Goal: Complete application form

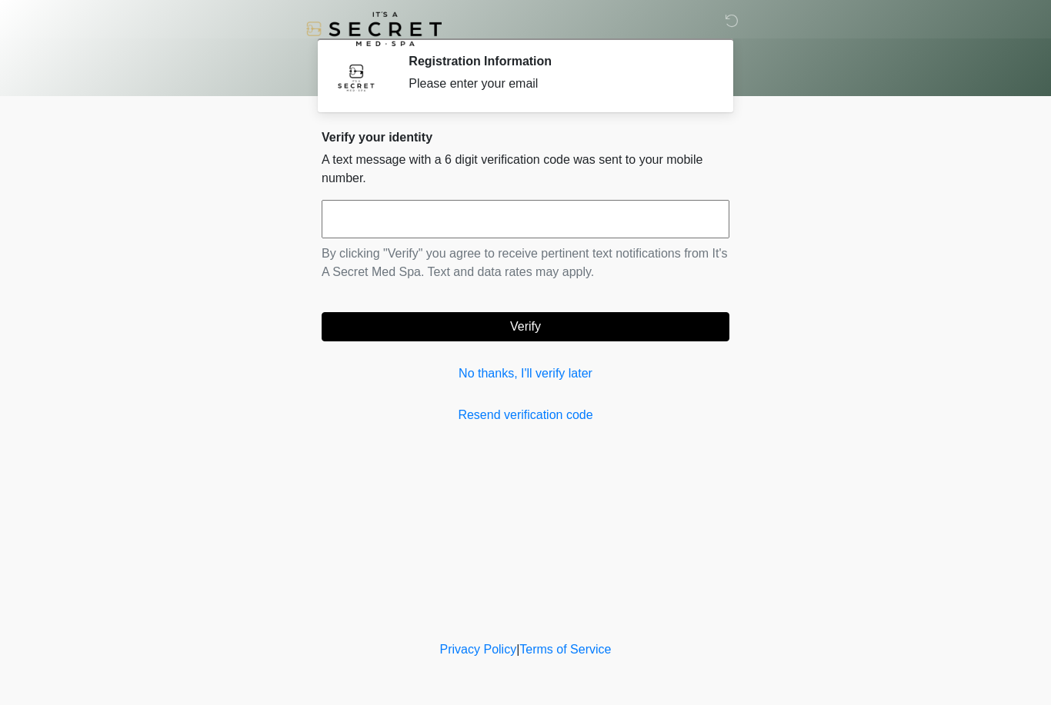
click at [528, 354] on div "Verify your identity A text message with a 6 digit verification code was sent t…" at bounding box center [526, 277] width 408 height 295
click at [504, 380] on link "No thanks, I'll verify later" at bounding box center [526, 374] width 408 height 18
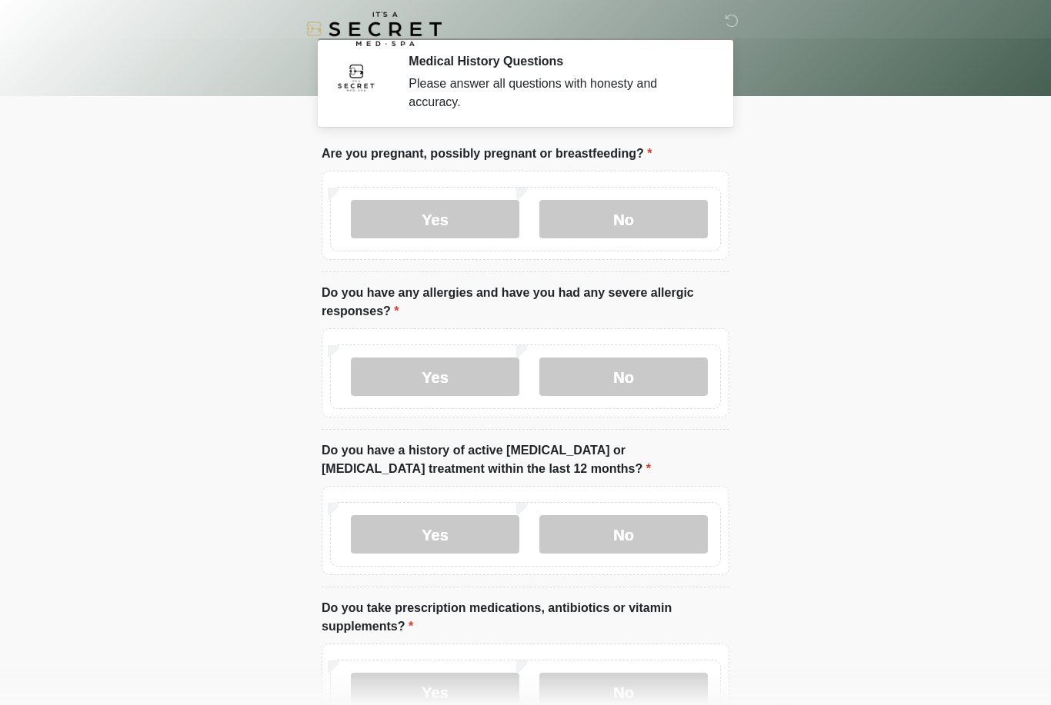
click at [653, 219] on label "No" at bounding box center [623, 219] width 168 height 38
click at [646, 369] on label "No" at bounding box center [623, 377] width 168 height 38
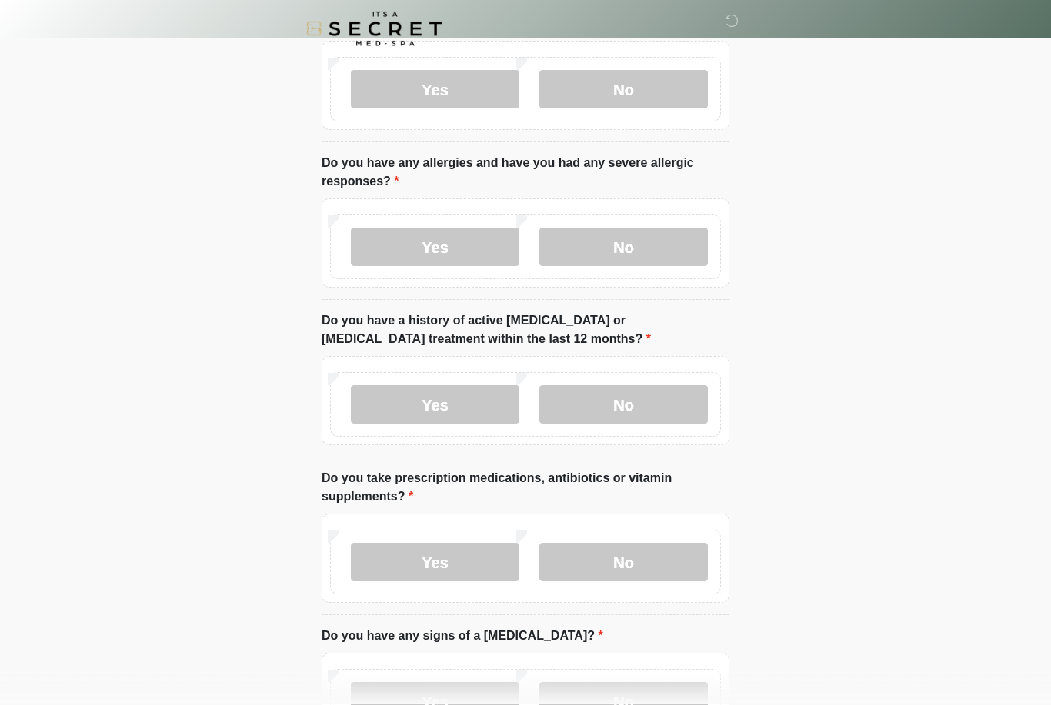
scroll to position [130, 0]
click at [682, 393] on label "No" at bounding box center [623, 404] width 168 height 38
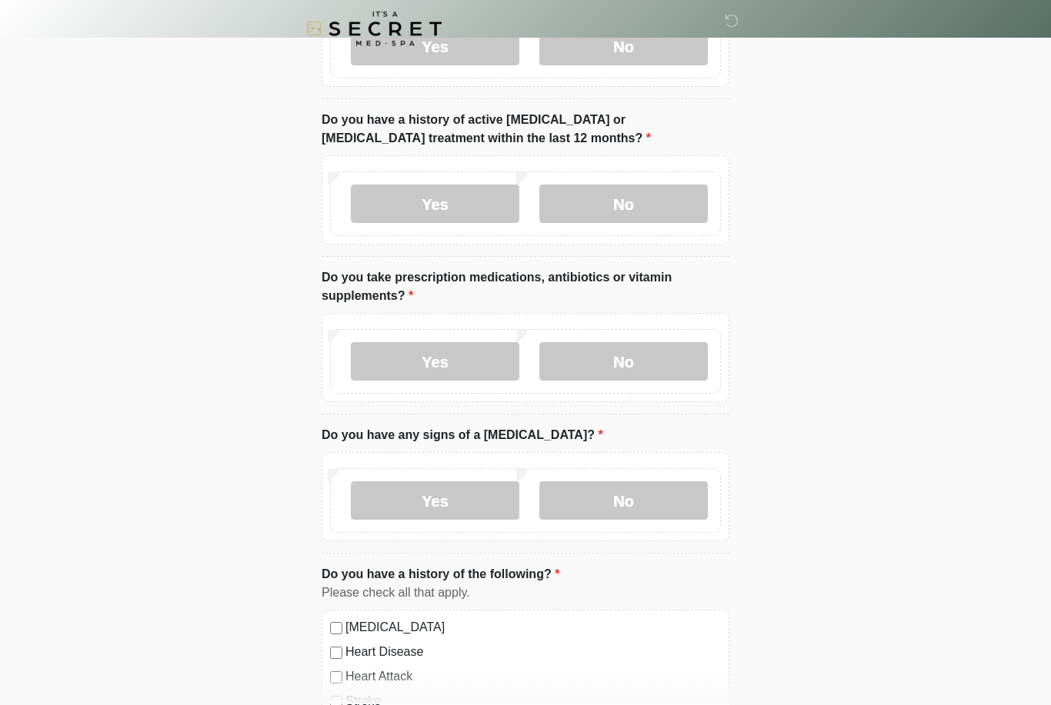
scroll to position [336, 0]
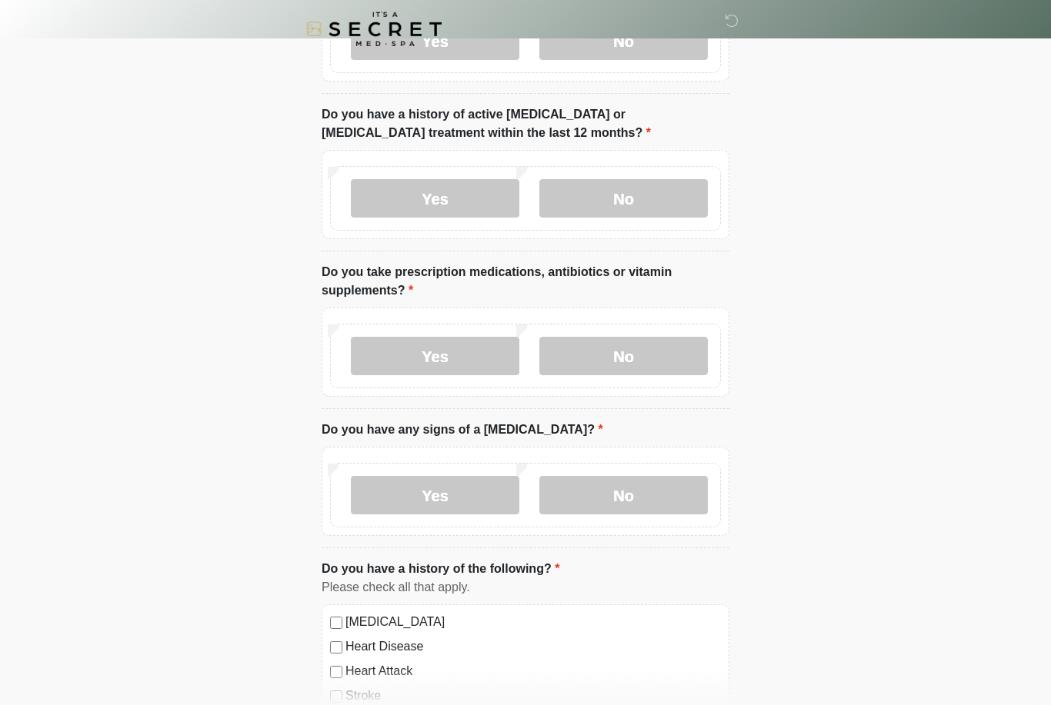
click at [642, 351] on label "No" at bounding box center [623, 356] width 168 height 38
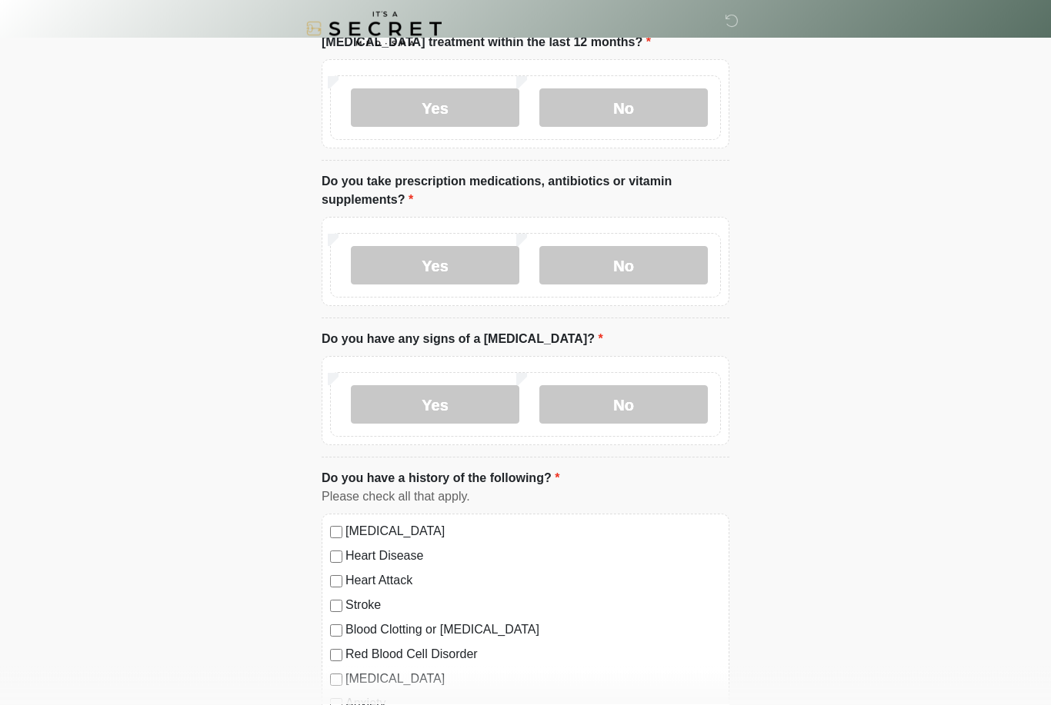
scroll to position [431, 0]
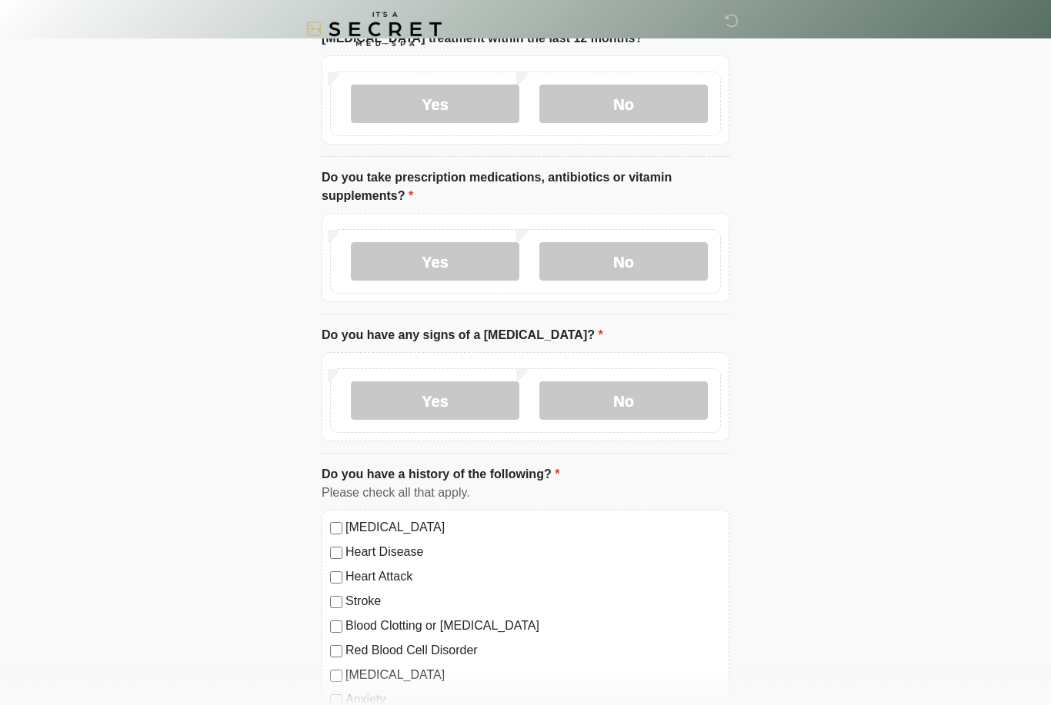
click at [665, 397] on label "No" at bounding box center [623, 401] width 168 height 38
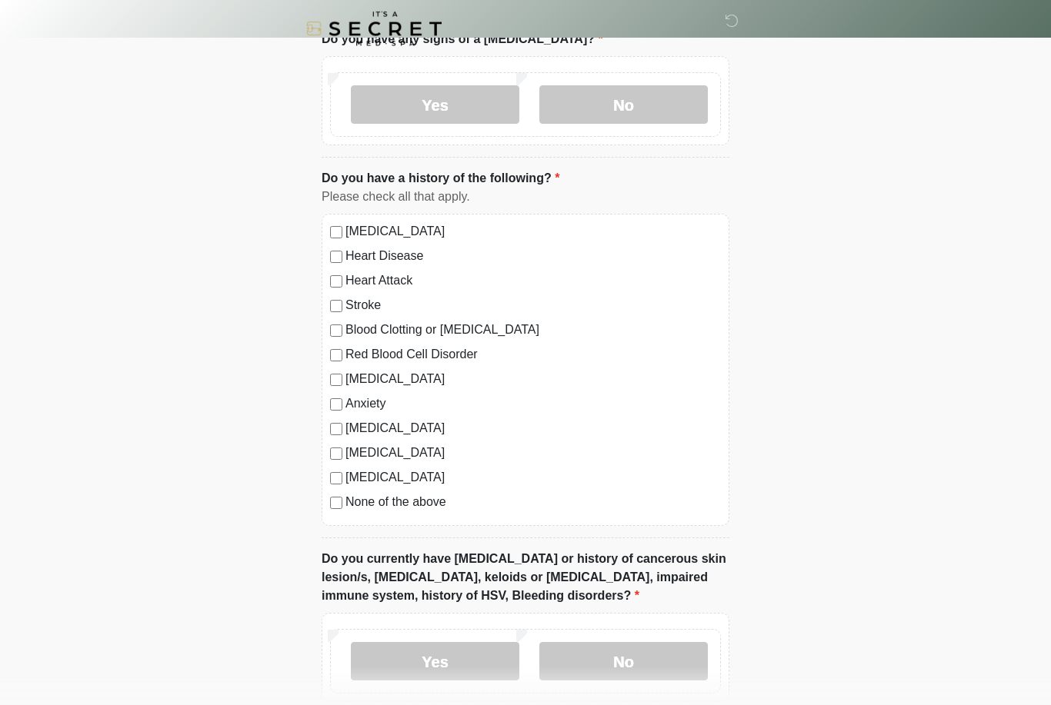
scroll to position [729, 0]
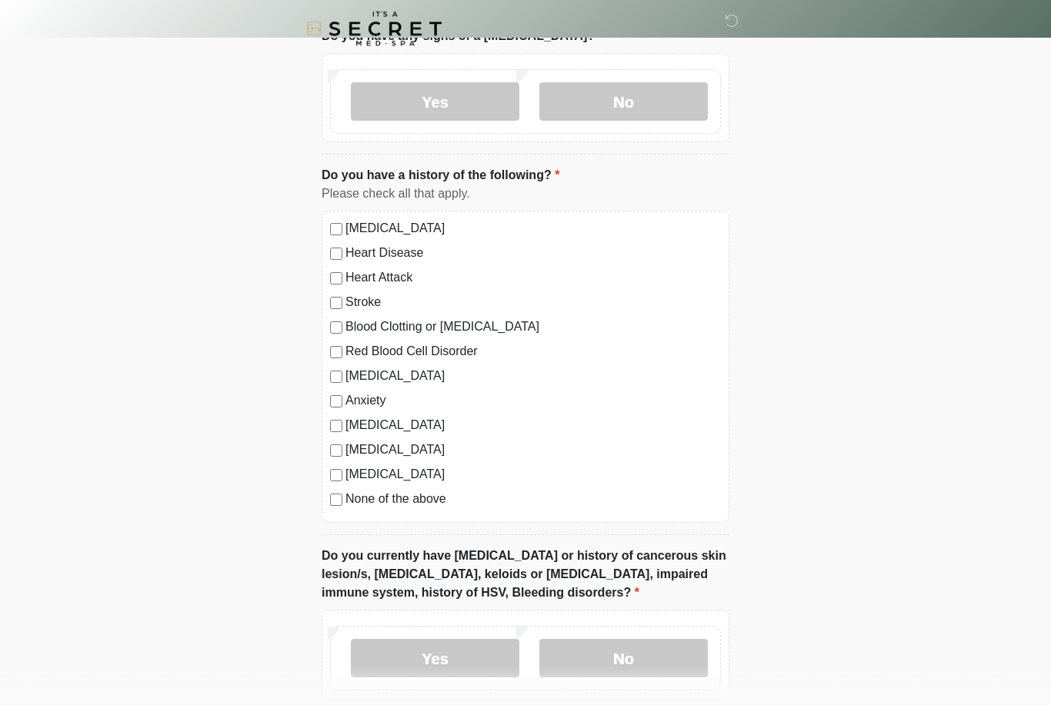
click at [347, 220] on label "High Blood Pressure" at bounding box center [532, 229] width 375 height 18
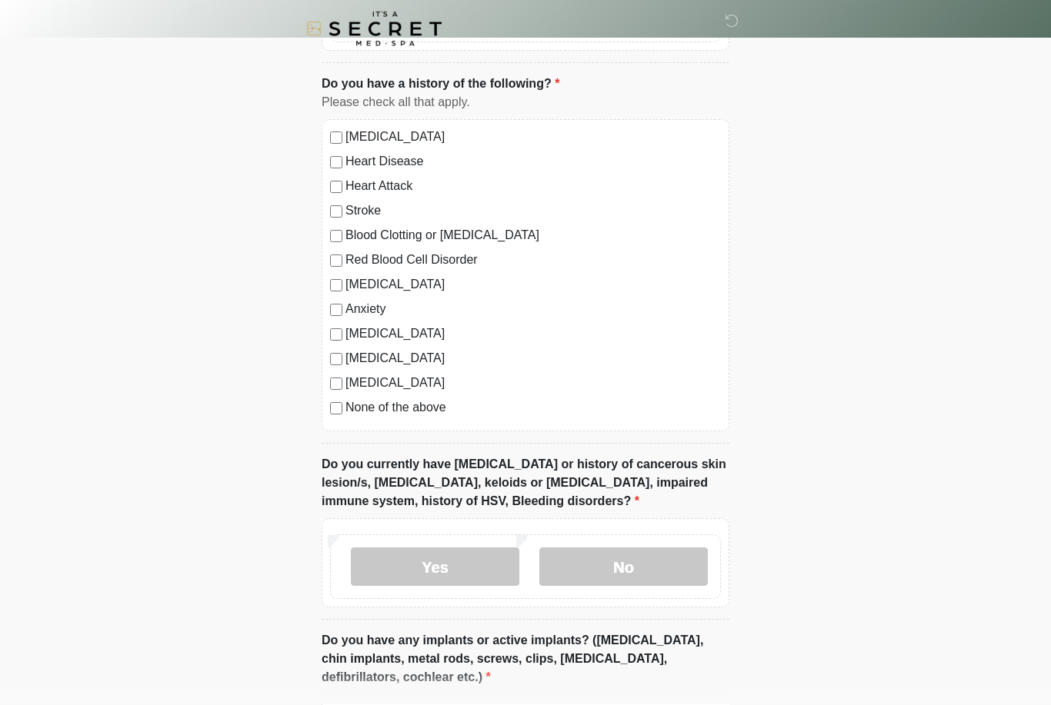
scroll to position [825, 0]
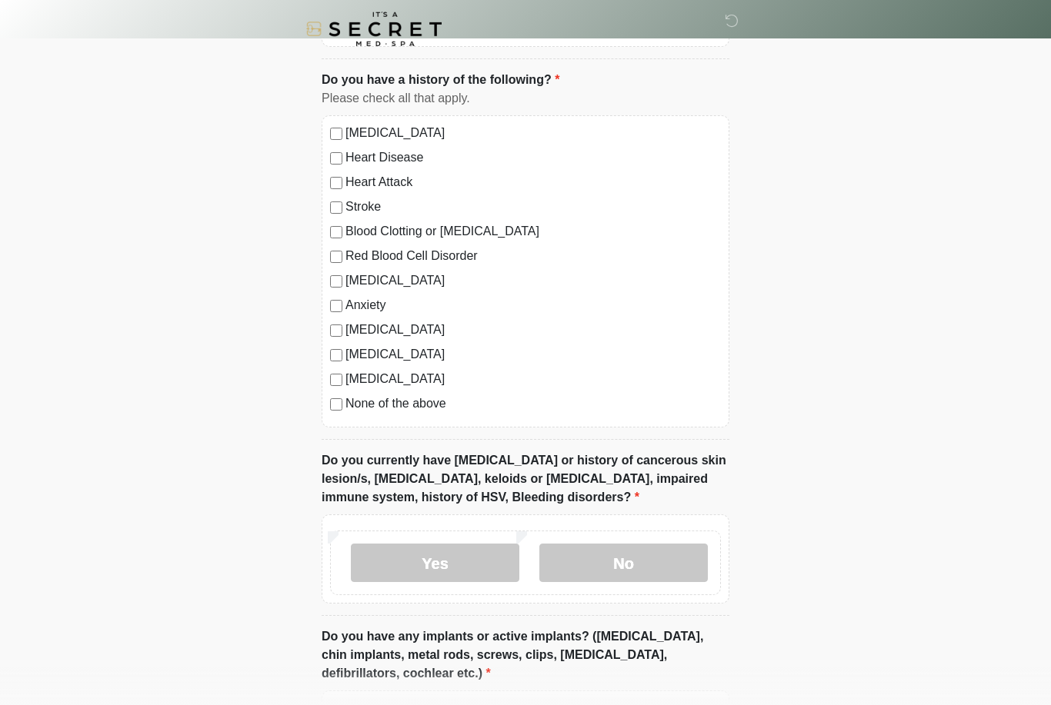
click at [332, 143] on div "High Blood Pressure Heart Disease Heart Attack Stroke Blood Clotting or Bleedin…" at bounding box center [526, 271] width 408 height 312
click at [338, 145] on div "High Blood Pressure Heart Disease Heart Attack Stroke Blood Clotting or Bleedin…" at bounding box center [526, 271] width 408 height 312
click at [345, 154] on label "Heart Disease" at bounding box center [532, 157] width 375 height 18
click at [346, 199] on label "Stroke" at bounding box center [532, 207] width 375 height 18
click at [342, 247] on div "Red Blood Cell Disorder" at bounding box center [525, 256] width 391 height 18
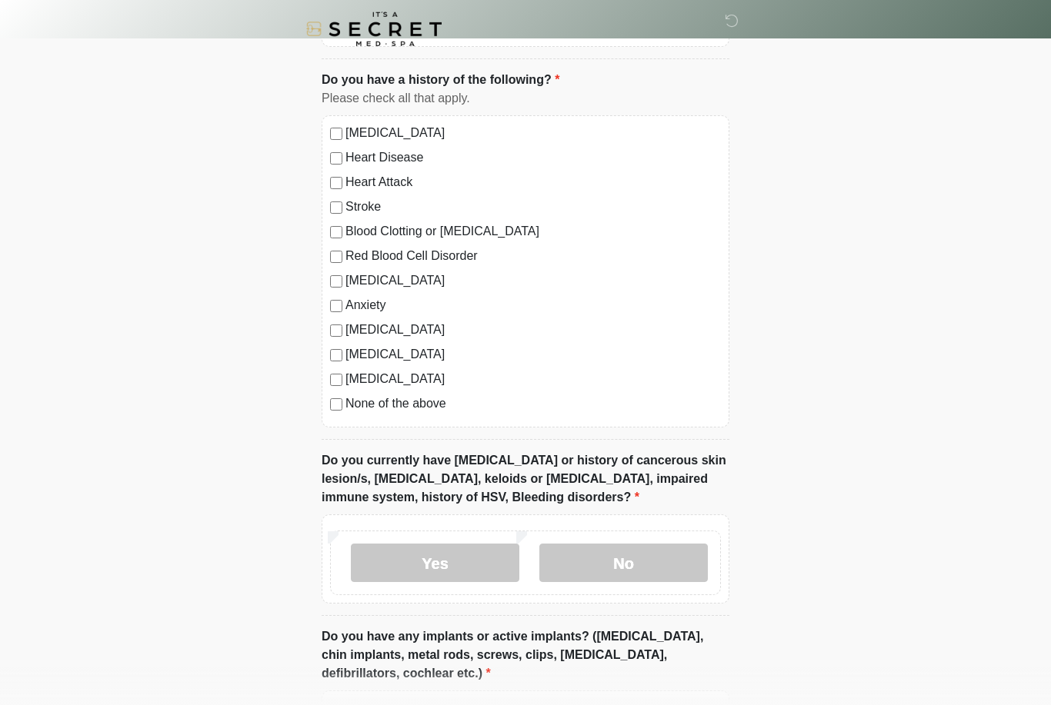
click at [347, 253] on label "Red Blood Cell Disorder" at bounding box center [532, 256] width 375 height 18
click at [346, 327] on label "Autoimmune Disorder" at bounding box center [532, 330] width 375 height 18
click at [342, 347] on div "Seizure disorder" at bounding box center [525, 354] width 391 height 18
click at [347, 349] on label "Seizure disorder" at bounding box center [532, 354] width 375 height 18
click at [348, 373] on label "Diabetes" at bounding box center [532, 379] width 375 height 18
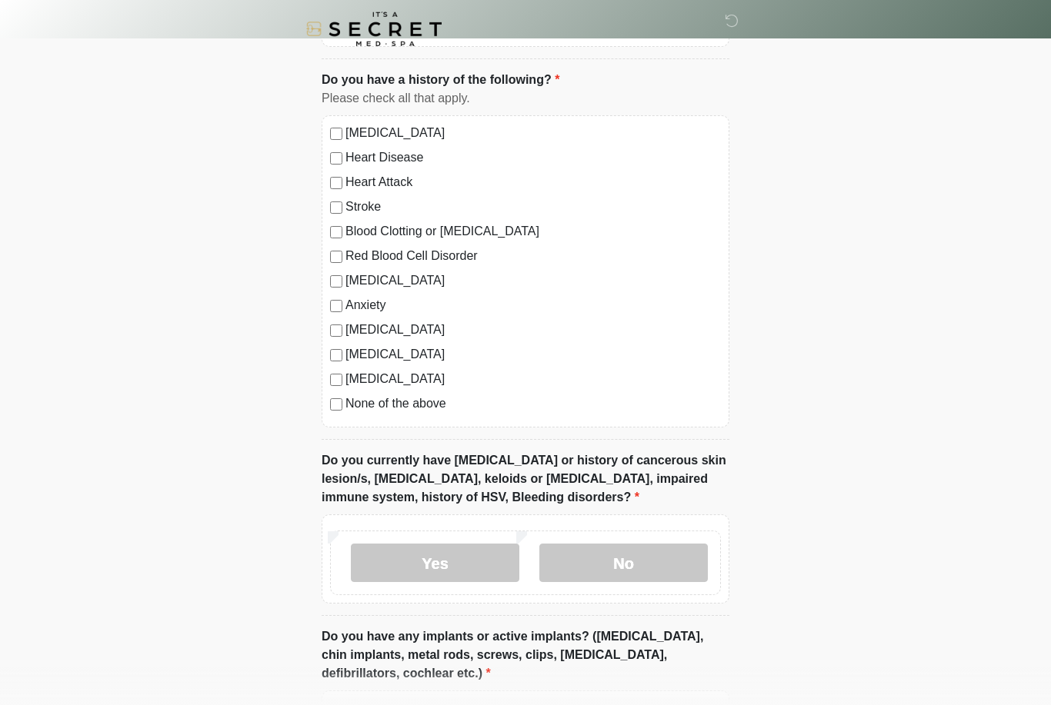
click at [351, 400] on label "None of the above" at bounding box center [532, 404] width 375 height 18
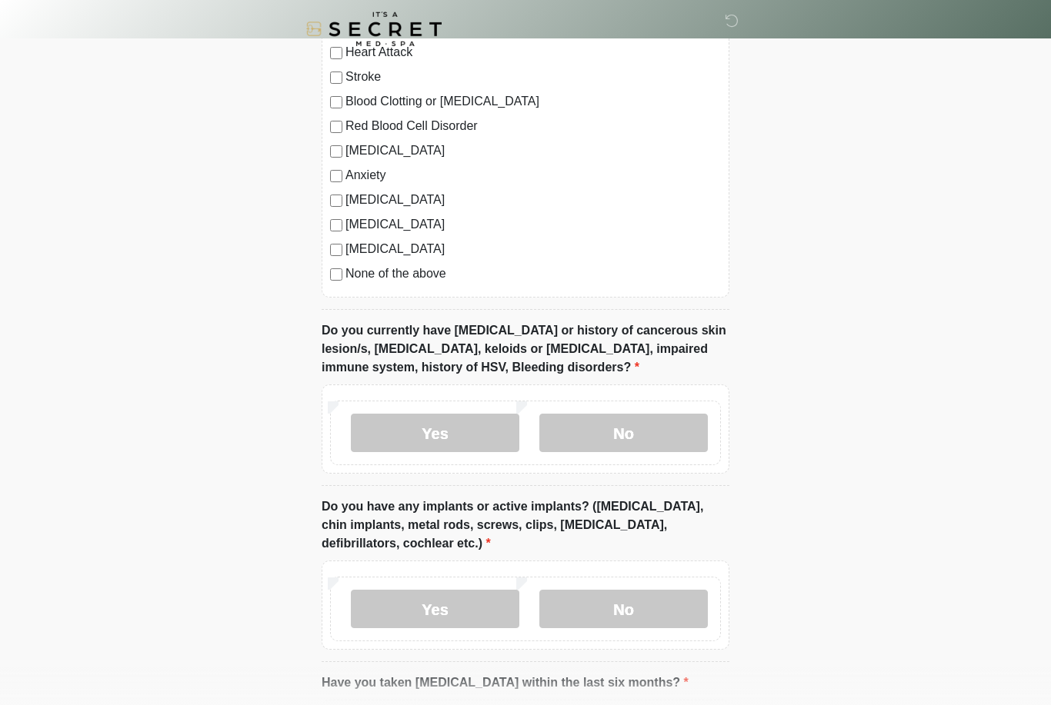
scroll to position [964, 0]
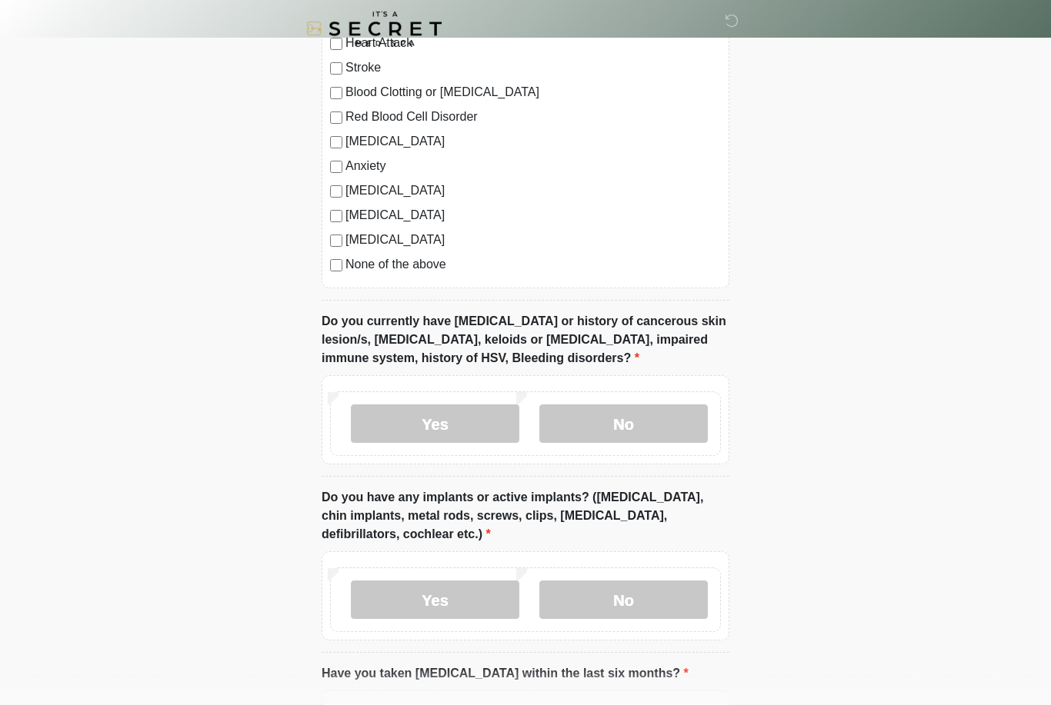
click at [644, 415] on label "No" at bounding box center [623, 424] width 168 height 38
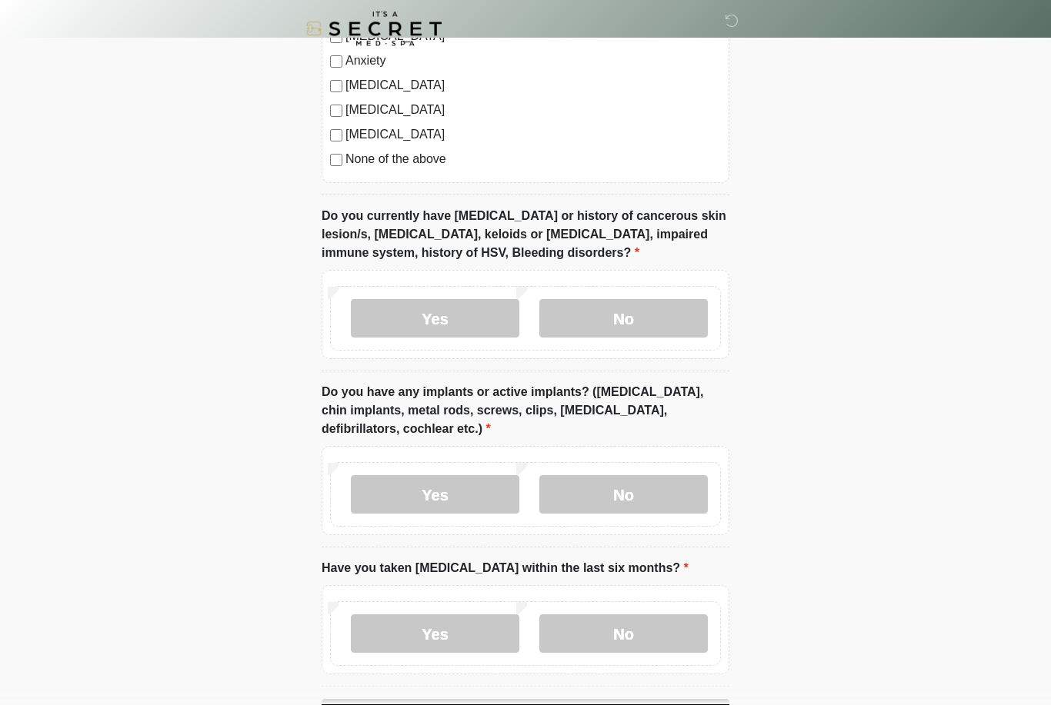
scroll to position [1124, 0]
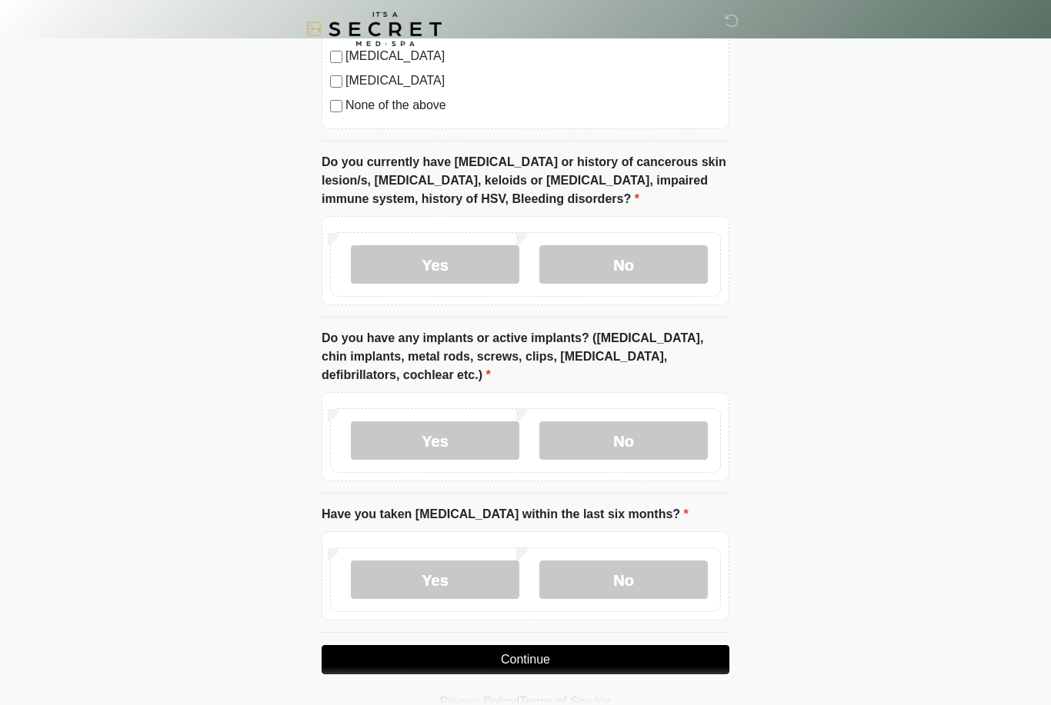
click at [644, 428] on label "No" at bounding box center [623, 441] width 168 height 38
click at [629, 562] on label "No" at bounding box center [623, 580] width 168 height 38
click at [552, 651] on button "Continue" at bounding box center [526, 659] width 408 height 29
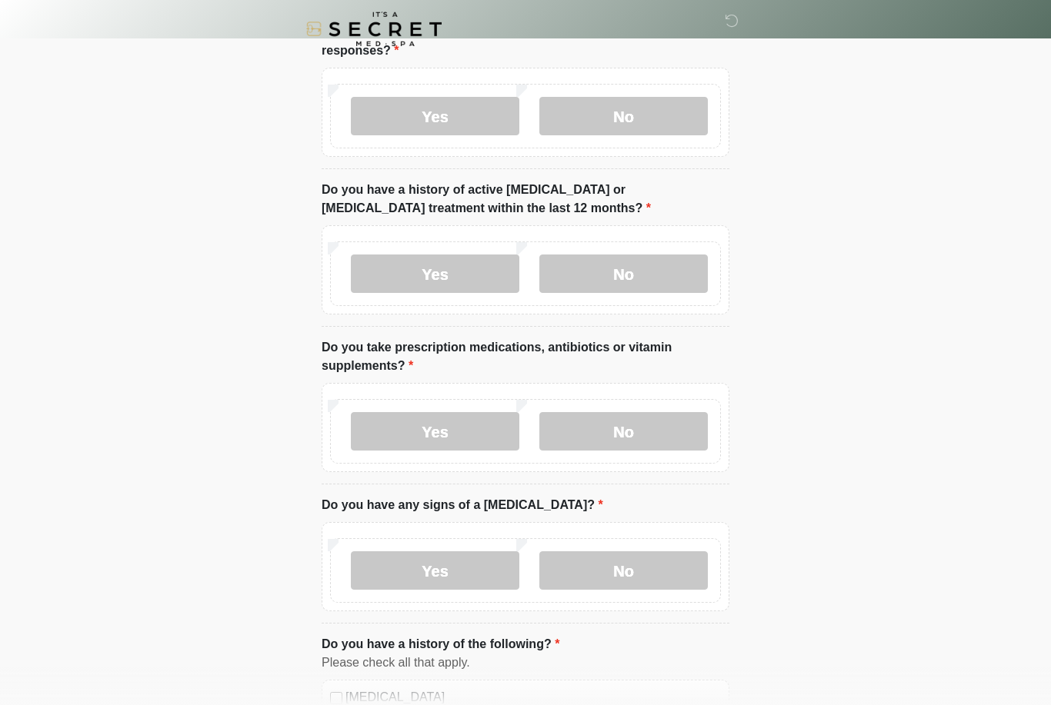
scroll to position [0, 0]
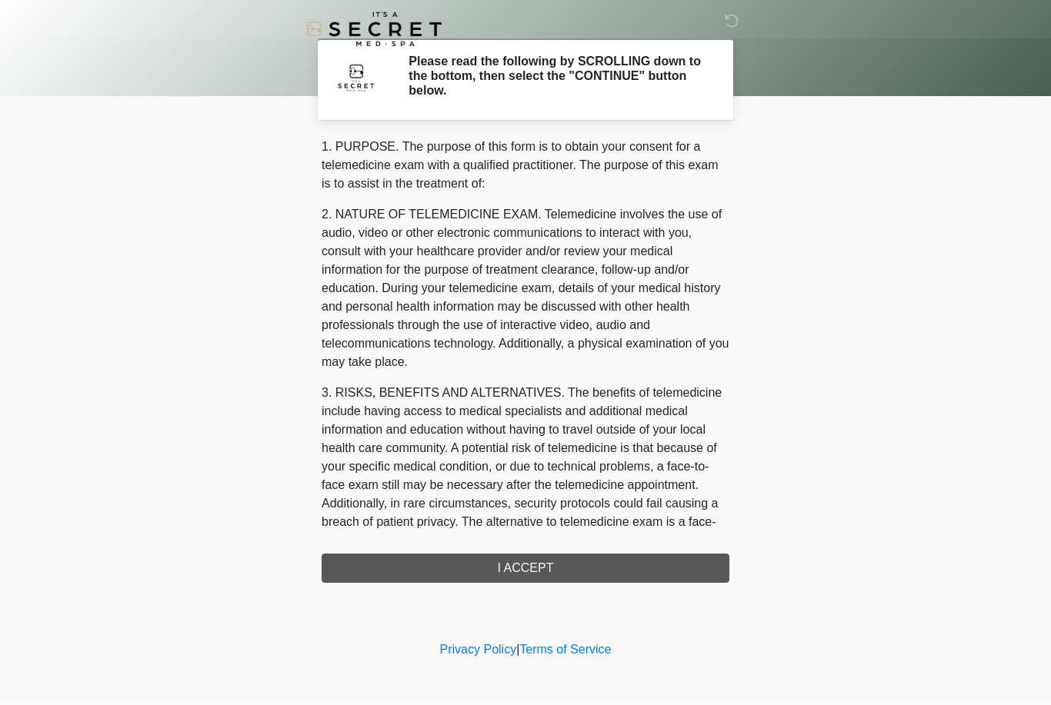
click at [538, 564] on div "1. PURPOSE. The purpose of this form is to obtain your consent for a telemedici…" at bounding box center [526, 360] width 408 height 445
click at [545, 558] on div "1. PURPOSE. The purpose of this form is to obtain your consent for a telemedici…" at bounding box center [526, 360] width 408 height 445
click at [532, 571] on div "1. PURPOSE. The purpose of this form is to obtain your consent for a telemedici…" at bounding box center [526, 360] width 408 height 445
click at [535, 568] on div "1. PURPOSE. The purpose of this form is to obtain your consent for a telemedici…" at bounding box center [526, 360] width 408 height 445
click at [550, 568] on div "1. PURPOSE. The purpose of this form is to obtain your consent for a telemedici…" at bounding box center [526, 360] width 408 height 445
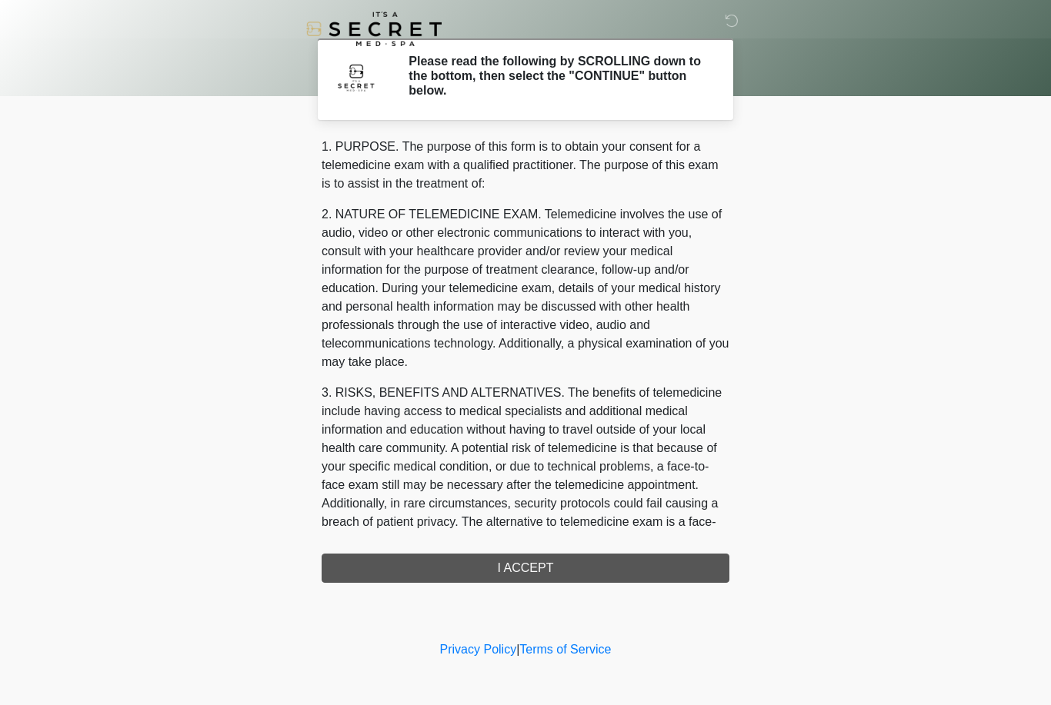
click at [546, 562] on div "1. PURPOSE. The purpose of this form is to obtain your consent for a telemedici…" at bounding box center [526, 360] width 408 height 445
click at [541, 561] on div "1. PURPOSE. The purpose of this form is to obtain your consent for a telemedici…" at bounding box center [526, 360] width 408 height 445
click at [642, 78] on h2 "Please read the following by SCROLLING down to the bottom, then select the "CON…" at bounding box center [557, 76] width 298 height 45
click at [611, 72] on h2 "Please read the following by SCROLLING down to the bottom, then select the "CON…" at bounding box center [557, 76] width 298 height 45
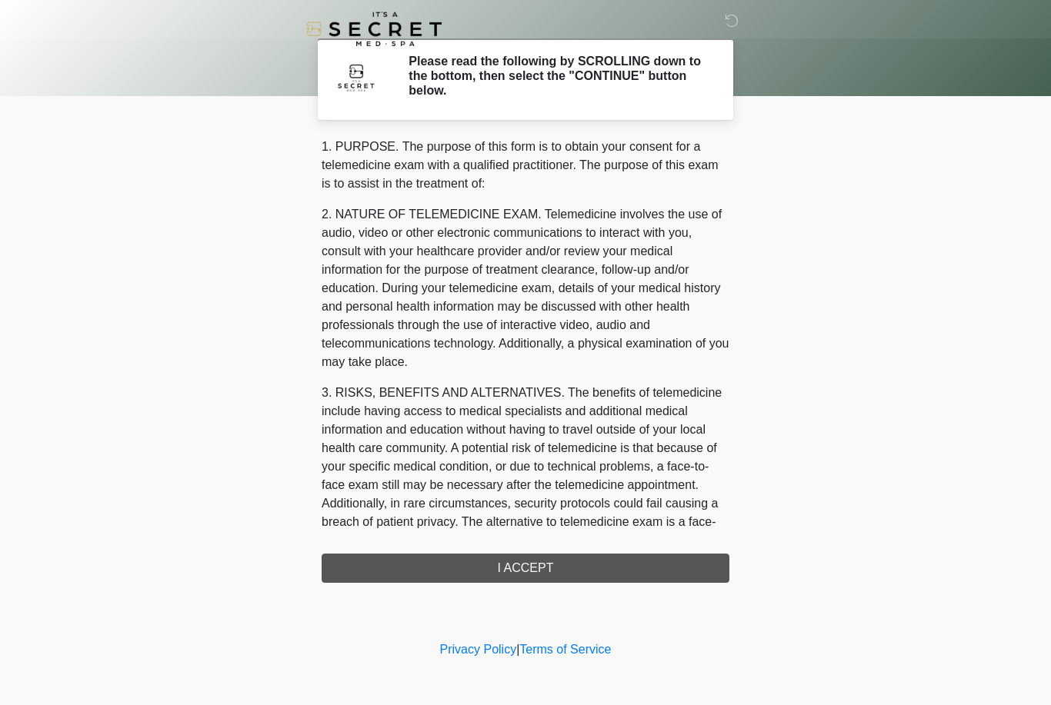
click at [532, 558] on div "1. PURPOSE. The purpose of this form is to obtain your consent for a telemedici…" at bounding box center [526, 360] width 408 height 445
click at [509, 555] on div "1. PURPOSE. The purpose of this form is to obtain your consent for a telemedici…" at bounding box center [526, 360] width 408 height 445
click at [508, 561] on div "1. PURPOSE. The purpose of this form is to obtain your consent for a telemedici…" at bounding box center [526, 360] width 408 height 445
click at [548, 568] on div "1. PURPOSE. The purpose of this form is to obtain your consent for a telemedici…" at bounding box center [526, 360] width 408 height 445
click at [639, 562] on div "1. PURPOSE. The purpose of this form is to obtain your consent for a telemedici…" at bounding box center [526, 360] width 408 height 445
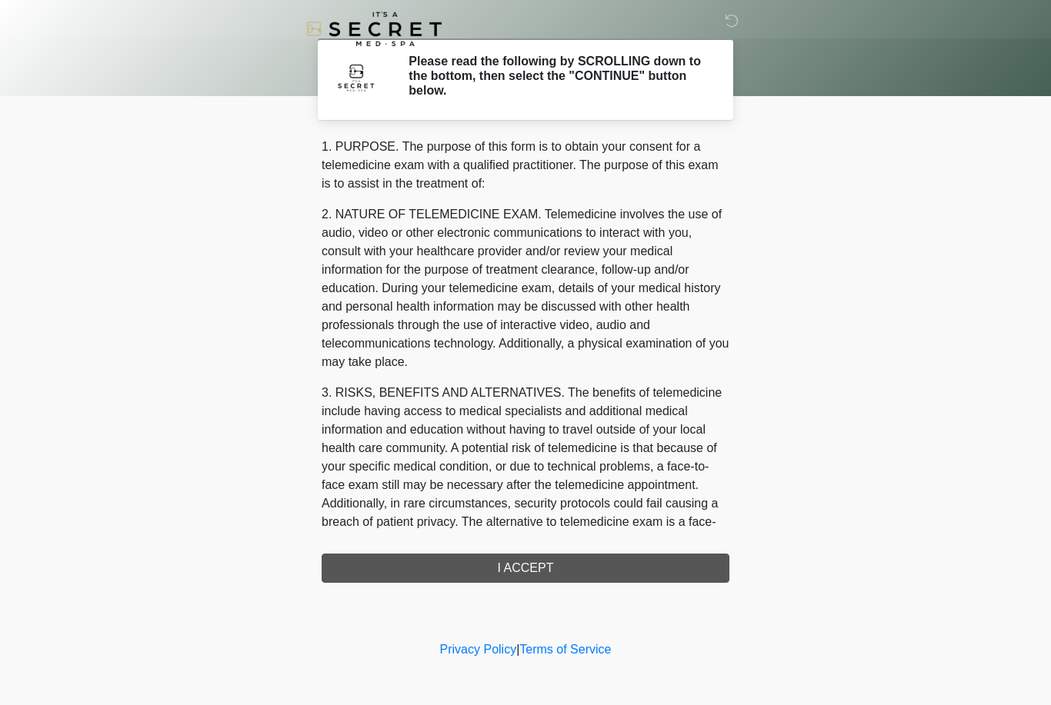
click at [638, 562] on div "1. PURPOSE. The purpose of this form is to obtain your consent for a telemedici…" at bounding box center [526, 360] width 408 height 445
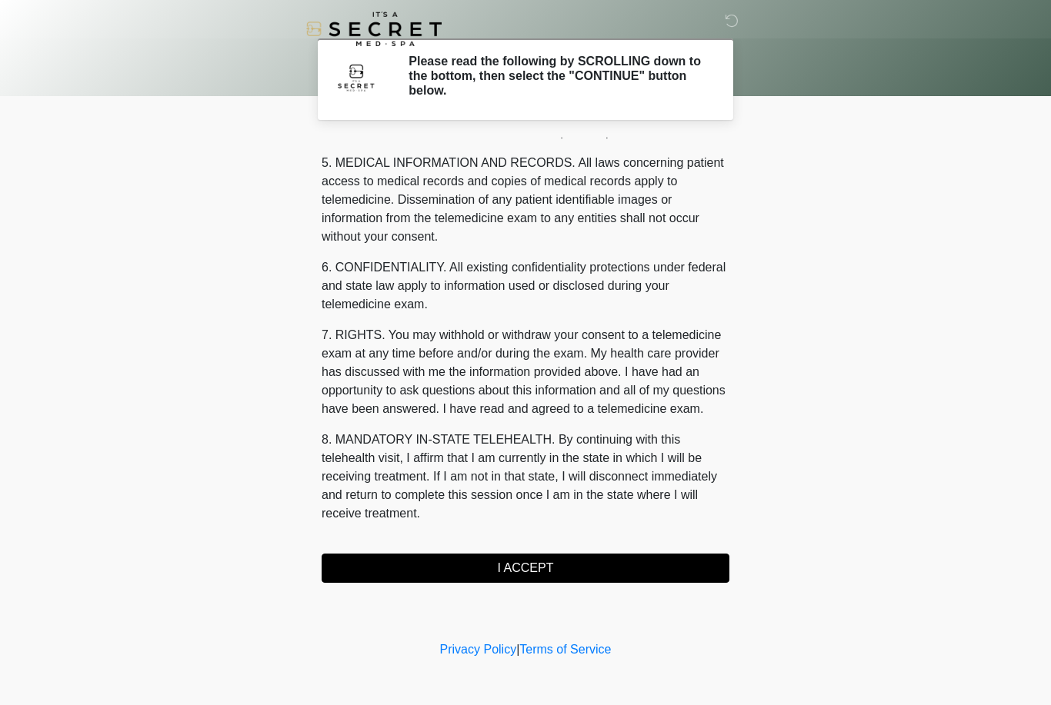
scroll to position [495, 0]
click at [538, 554] on button "I ACCEPT" at bounding box center [526, 568] width 408 height 29
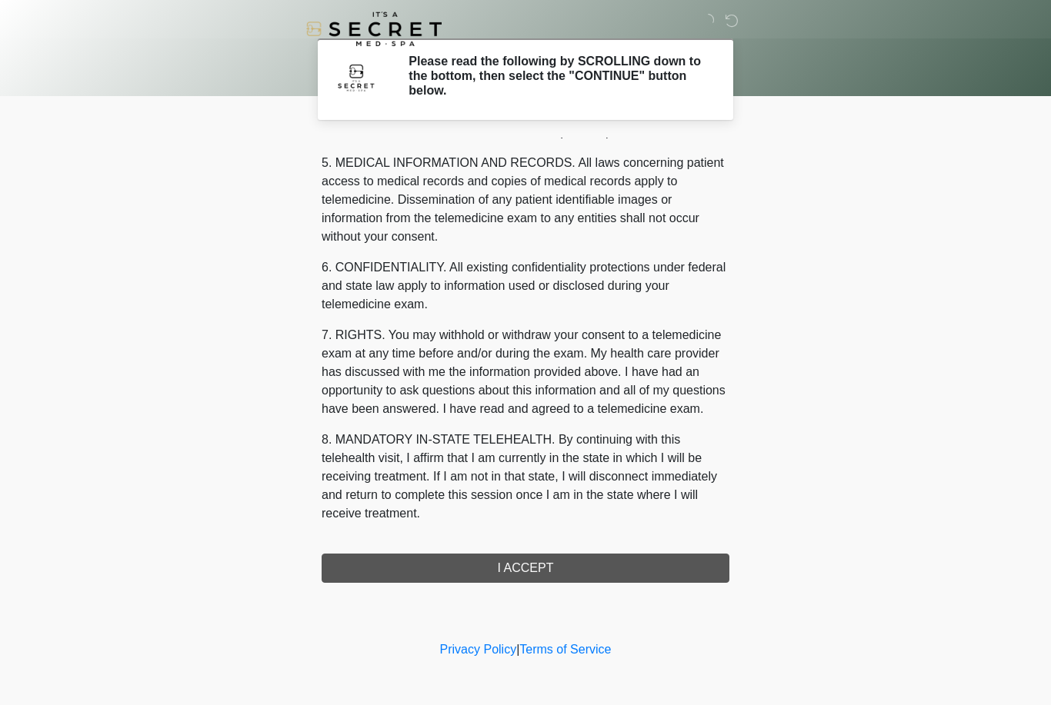
click at [535, 551] on div "1. PURPOSE. The purpose of this form is to obtain your consent for a telemedici…" at bounding box center [526, 360] width 408 height 445
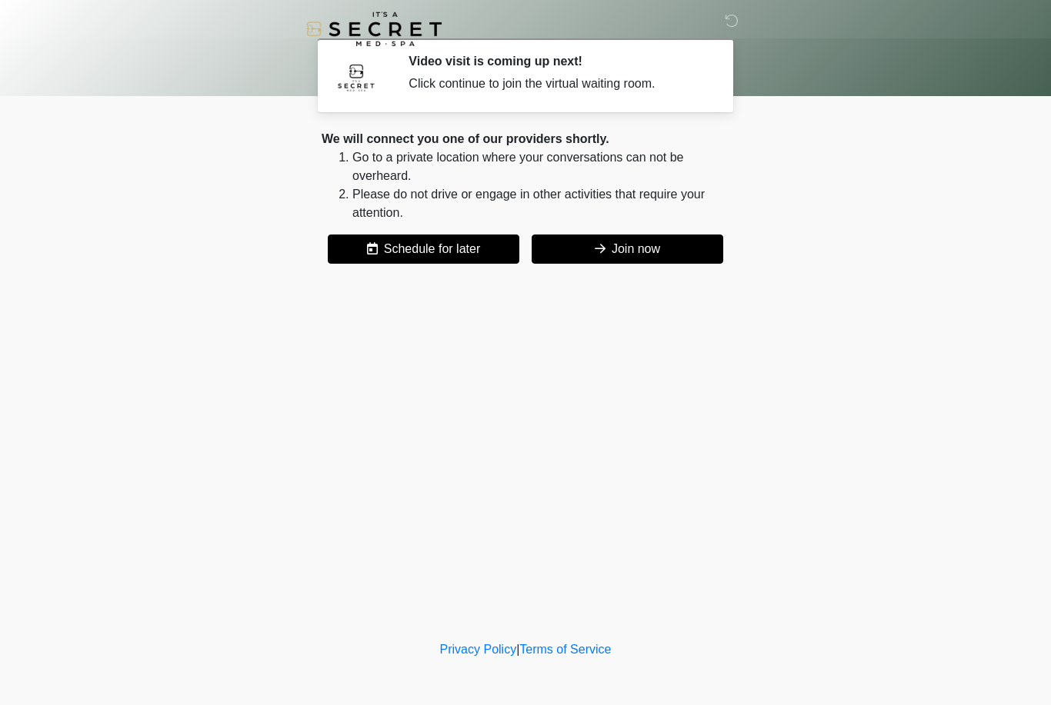
click at [648, 258] on button "Join now" at bounding box center [628, 249] width 192 height 29
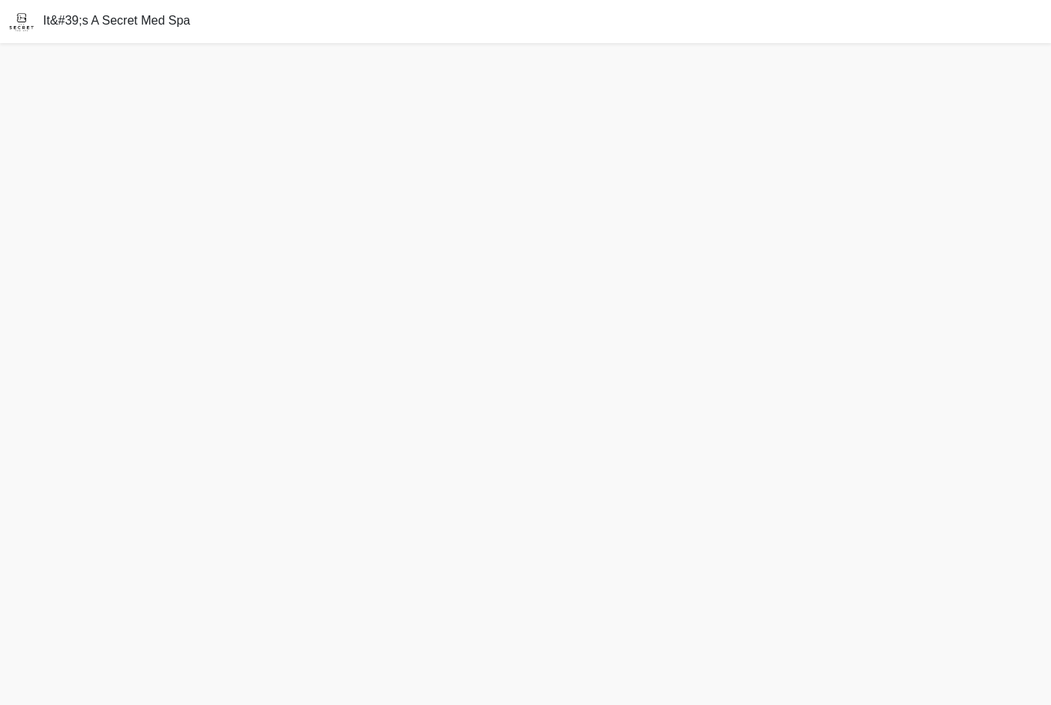
click at [961, 13] on div "It&#39;s A Secret Med Spa" at bounding box center [525, 21] width 1051 height 43
click at [528, 480] on div at bounding box center [525, 374] width 1051 height 662
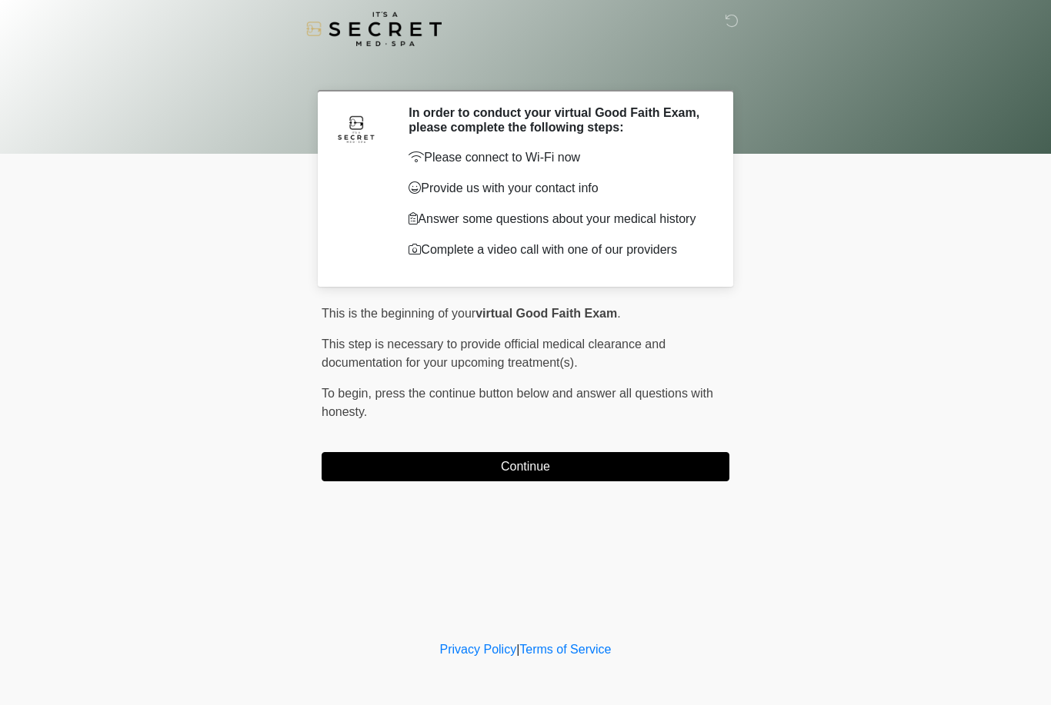
click at [427, 468] on button "Continue" at bounding box center [526, 466] width 408 height 29
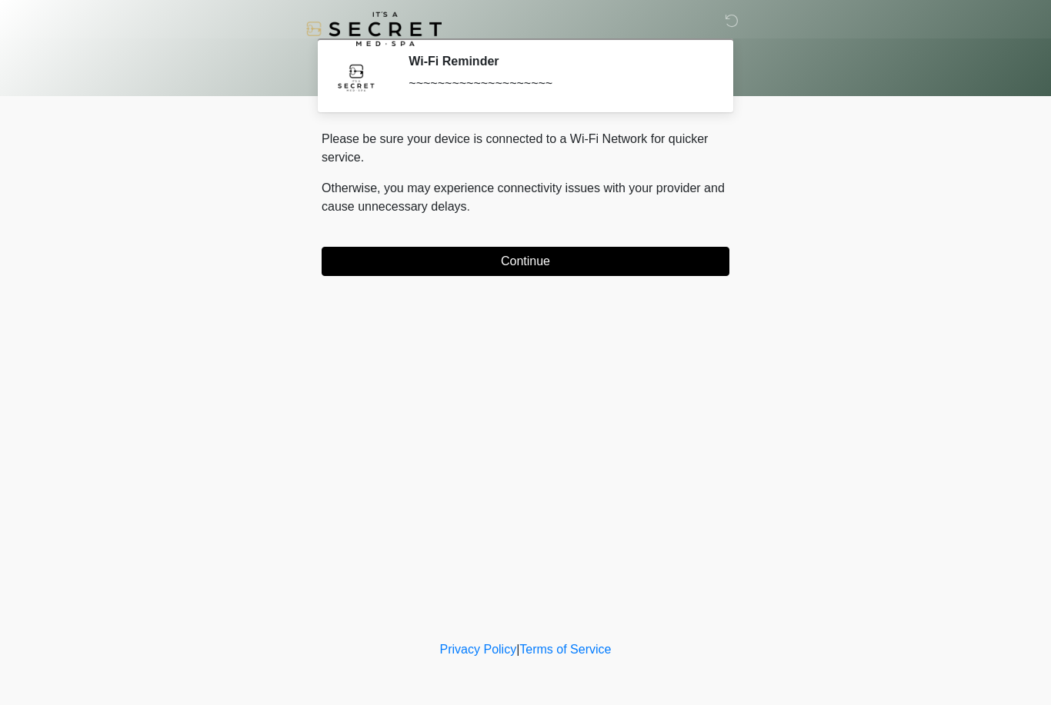
click at [592, 274] on button "Continue" at bounding box center [526, 261] width 408 height 29
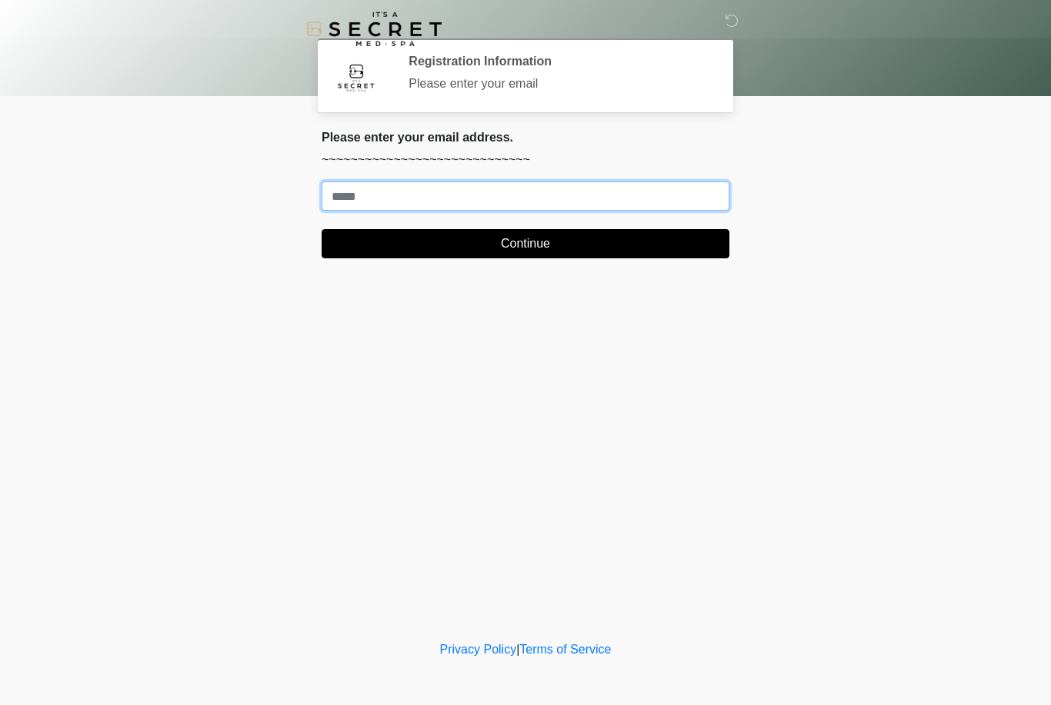
click at [539, 191] on input "Where should we email your treatment plan?" at bounding box center [526, 196] width 408 height 29
type input "**********"
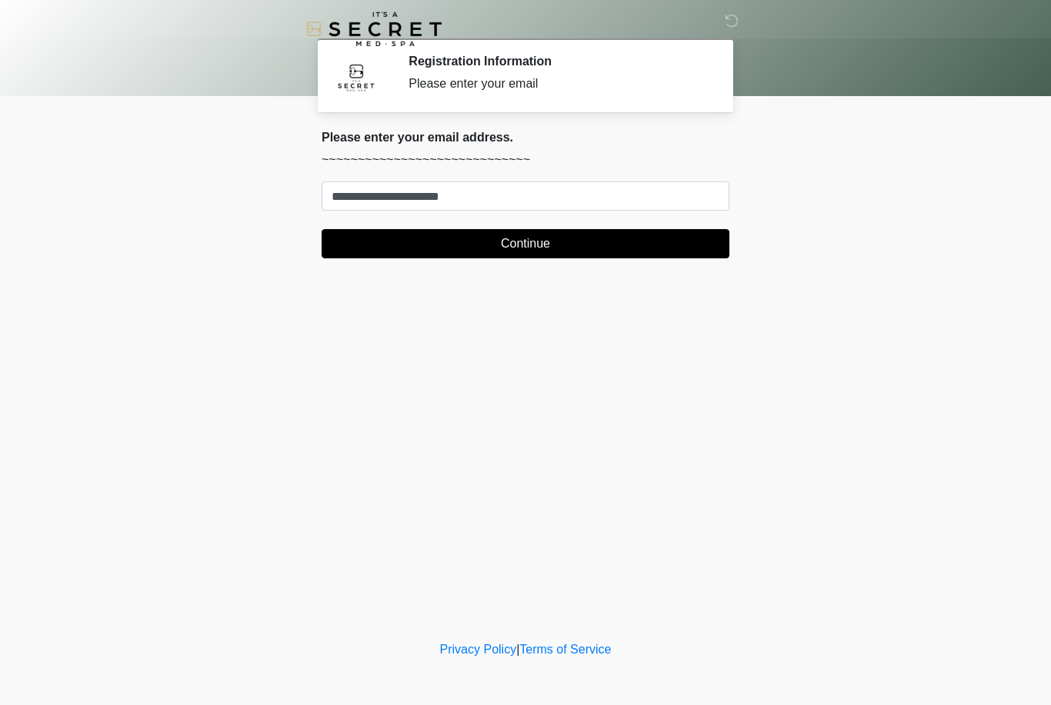
click at [598, 240] on button "Continue" at bounding box center [526, 243] width 408 height 29
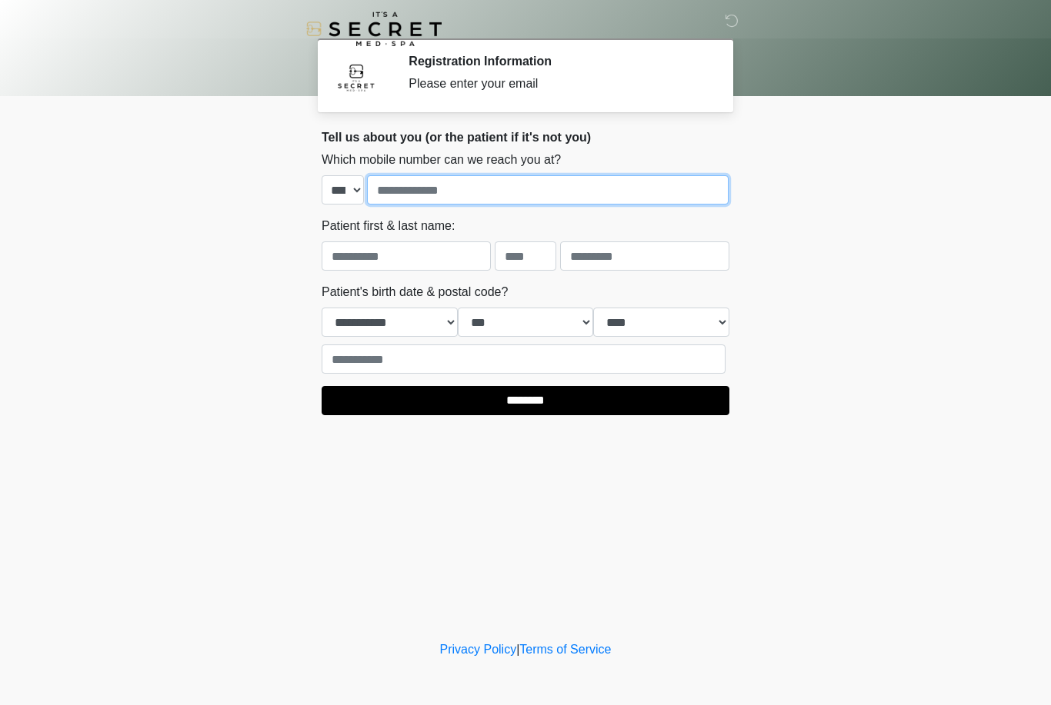
click at [498, 200] on input "tel" at bounding box center [548, 189] width 362 height 29
type input "**********"
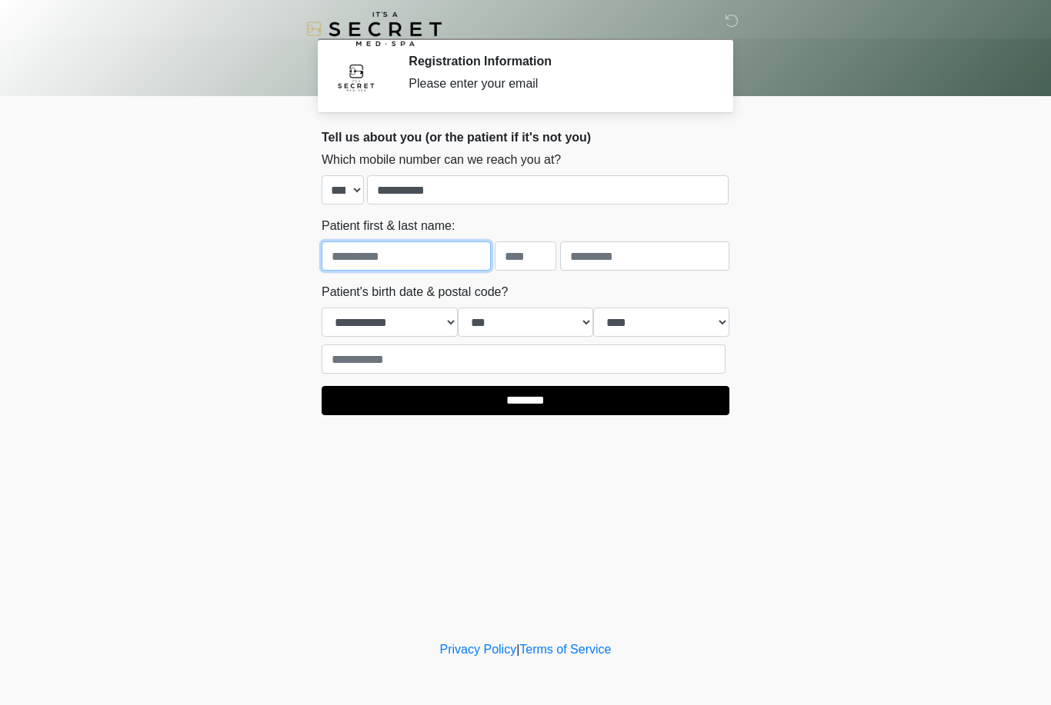
click at [424, 265] on input "text" at bounding box center [406, 256] width 169 height 29
type input "********"
click at [625, 259] on input "text" at bounding box center [644, 256] width 169 height 29
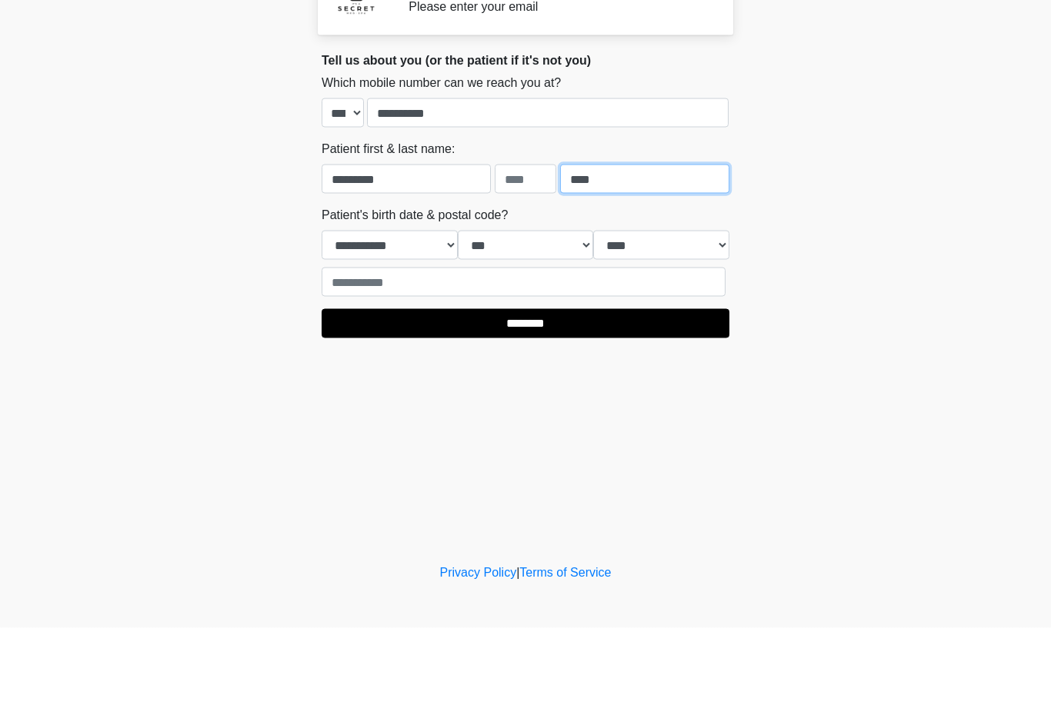
type input "****"
click at [414, 308] on select "**********" at bounding box center [390, 322] width 136 height 29
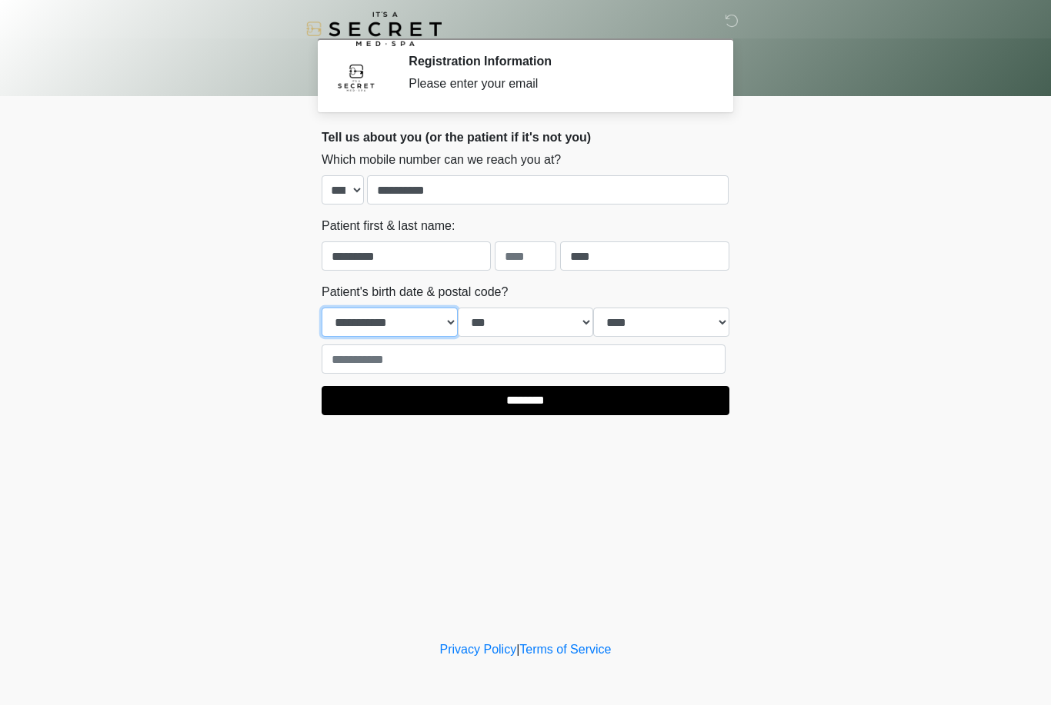
select select "*"
click at [500, 325] on select "*** * * * * * * * * * ** ** ** ** ** ** ** ** ** ** ** ** ** ** ** ** ** ** ** …" at bounding box center [526, 322] width 136 height 29
select select "*"
click at [633, 324] on select "**** **** **** **** **** **** **** **** **** **** **** **** **** **** **** ****…" at bounding box center [661, 322] width 136 height 29
select select "****"
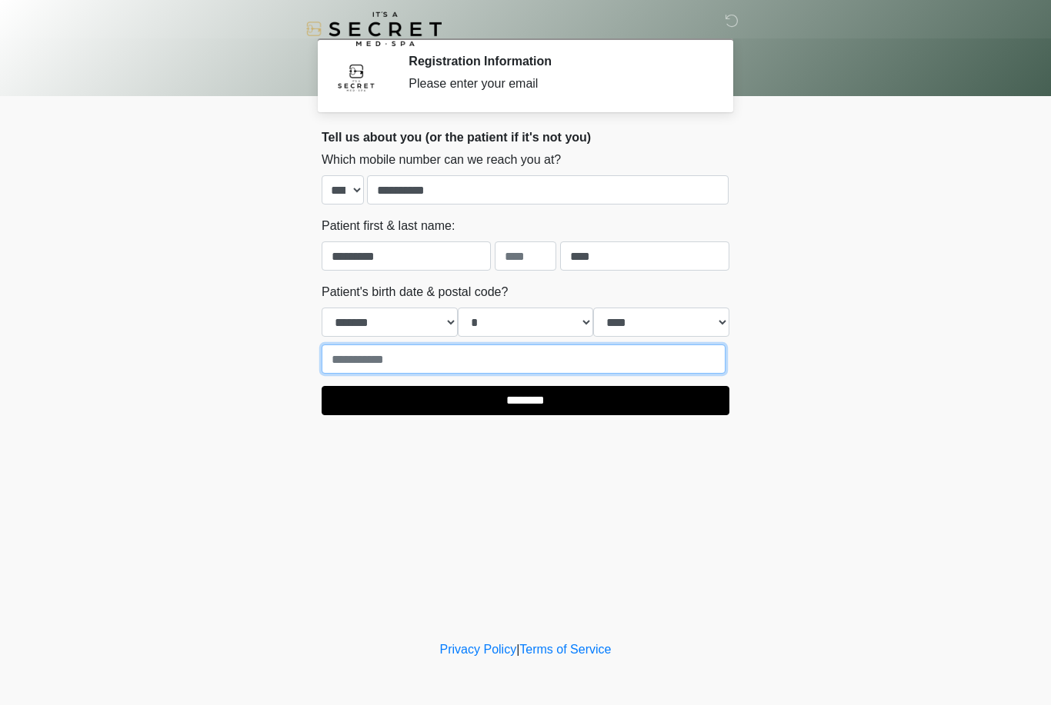
click at [441, 366] on input "text" at bounding box center [524, 359] width 404 height 29
type input "*****"
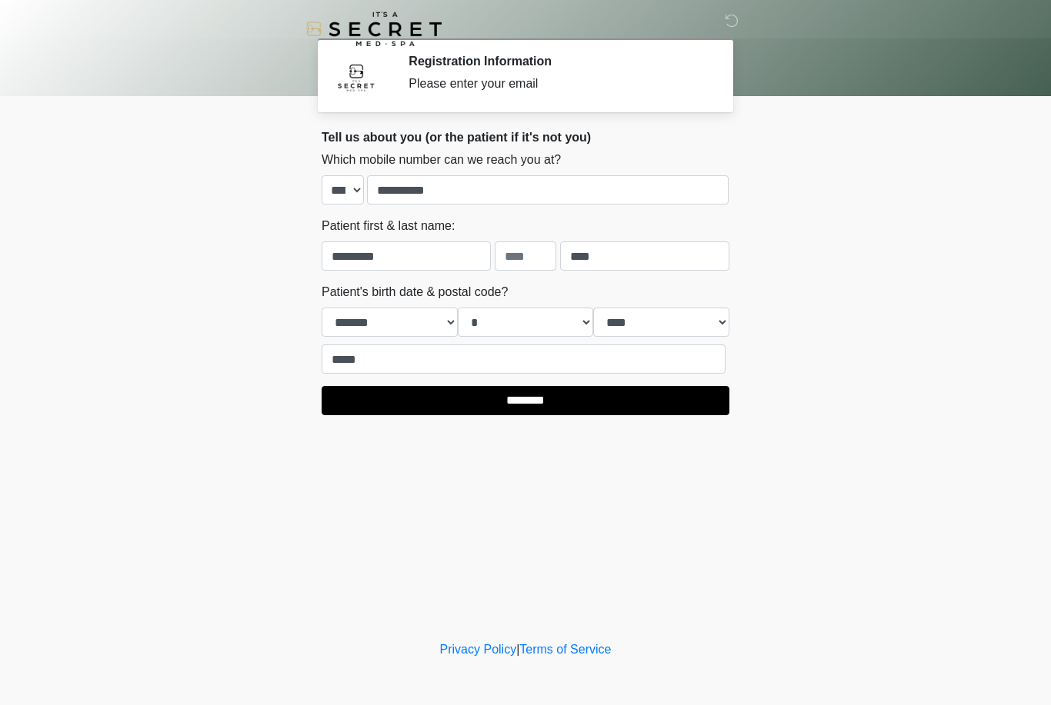
click at [750, 656] on div "Privacy Policy | Terms of Service" at bounding box center [525, 673] width 1051 height 65
click at [642, 400] on input "********" at bounding box center [526, 400] width 408 height 29
